Goal: Information Seeking & Learning: Understand process/instructions

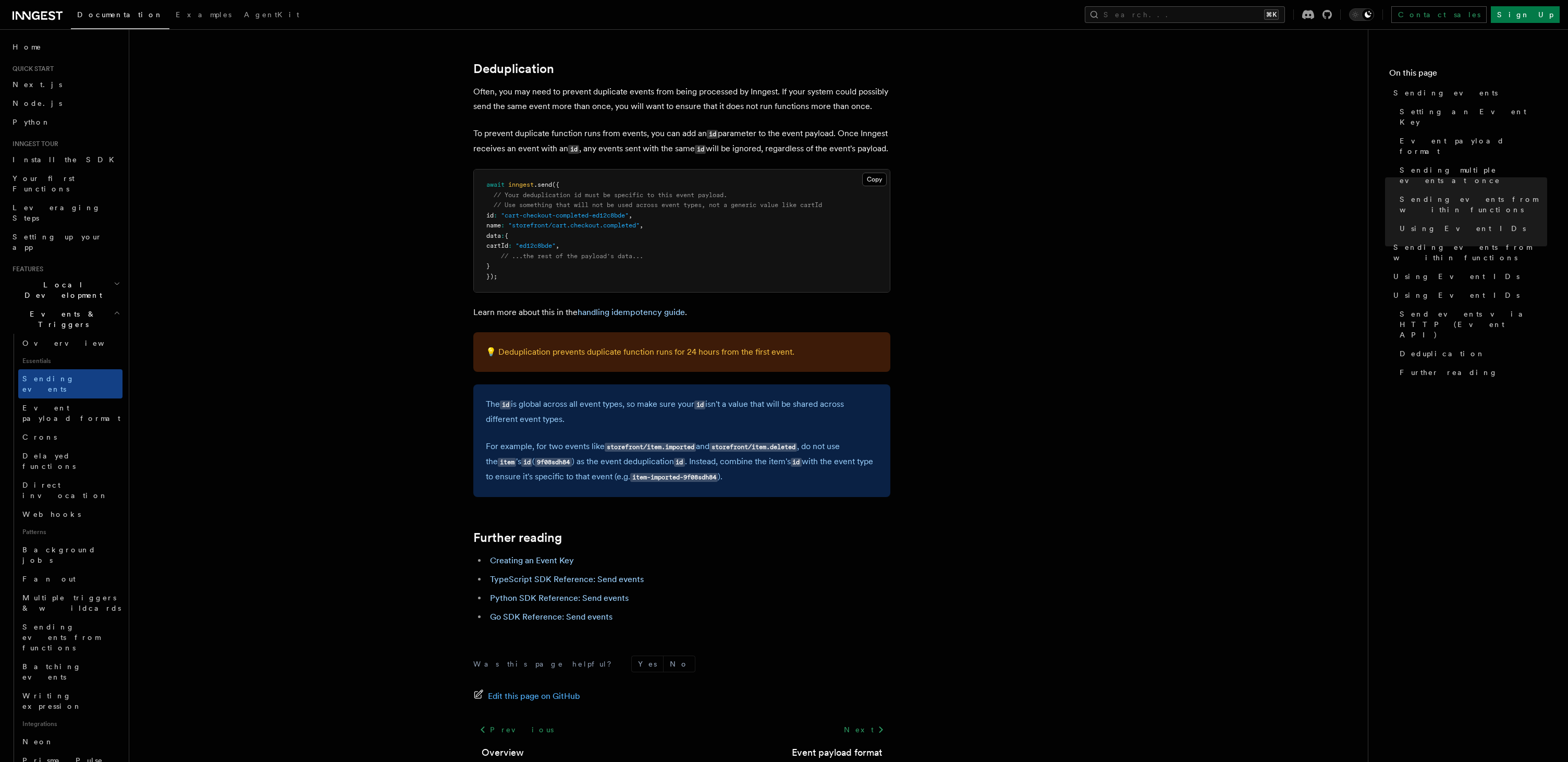
scroll to position [2627, 0]
click at [589, 357] on p "💡 Deduplication prevents duplicate function runs for 24 hours from the first ev…" at bounding box center [681, 350] width 392 height 15
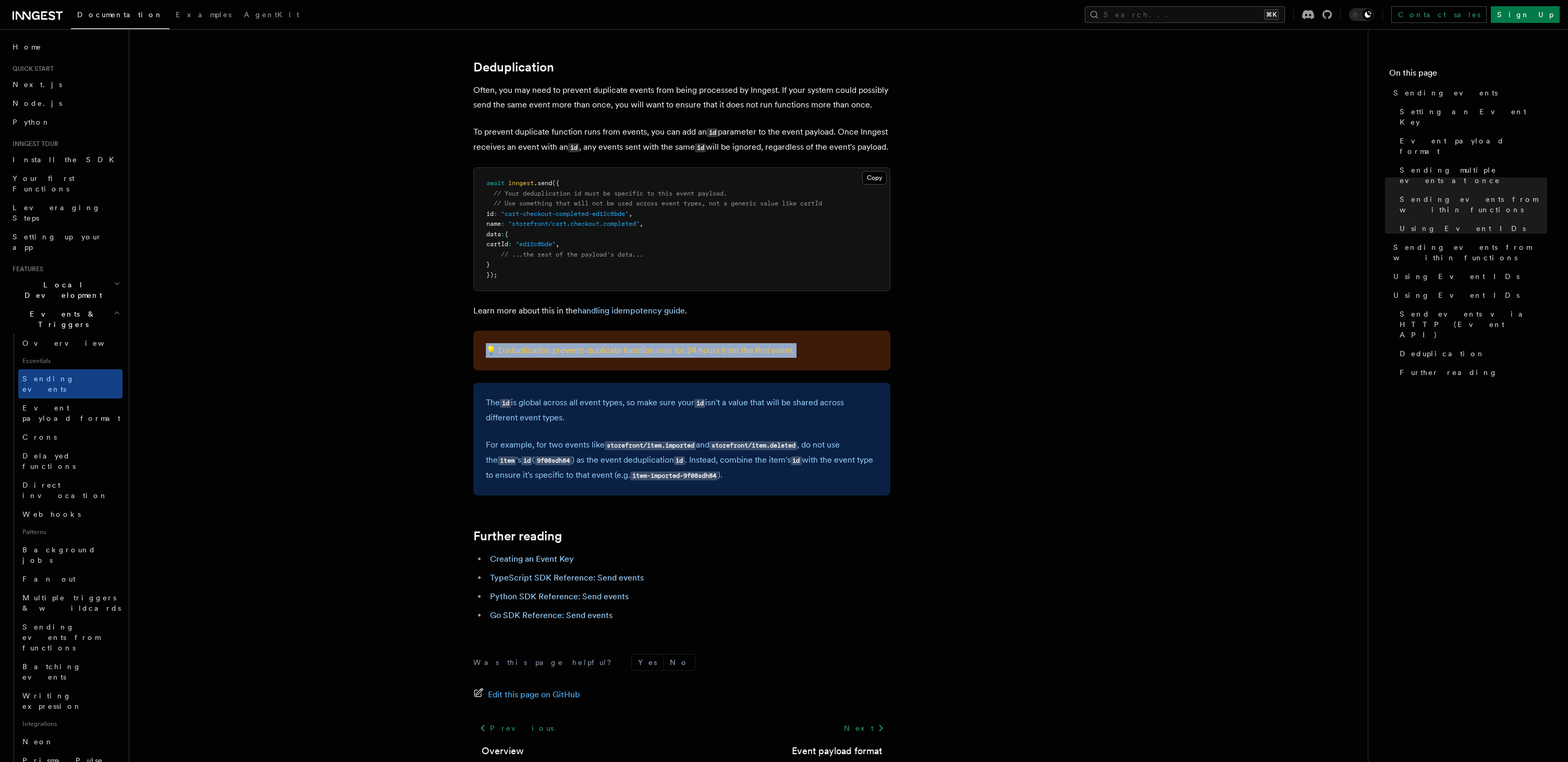
click at [589, 357] on p "💡 Deduplication prevents duplicate function runs for 24 hours from the first ev…" at bounding box center [681, 350] width 392 height 15
click at [638, 402] on p "The id is global across all event types, so make sure your id isn't a value tha…" at bounding box center [681, 410] width 392 height 30
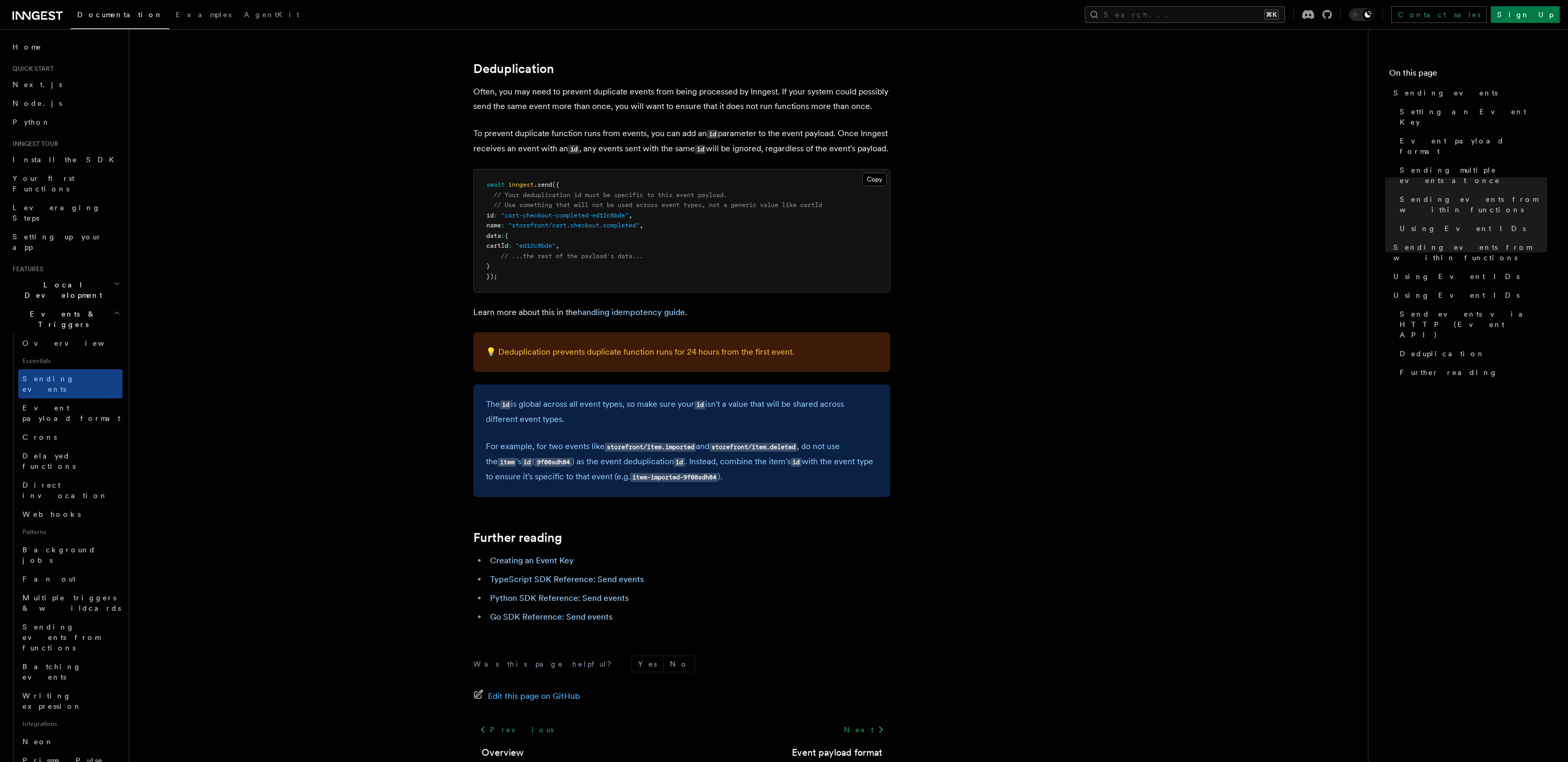
scroll to position [2627, 0]
